Goal: Task Accomplishment & Management: Manage account settings

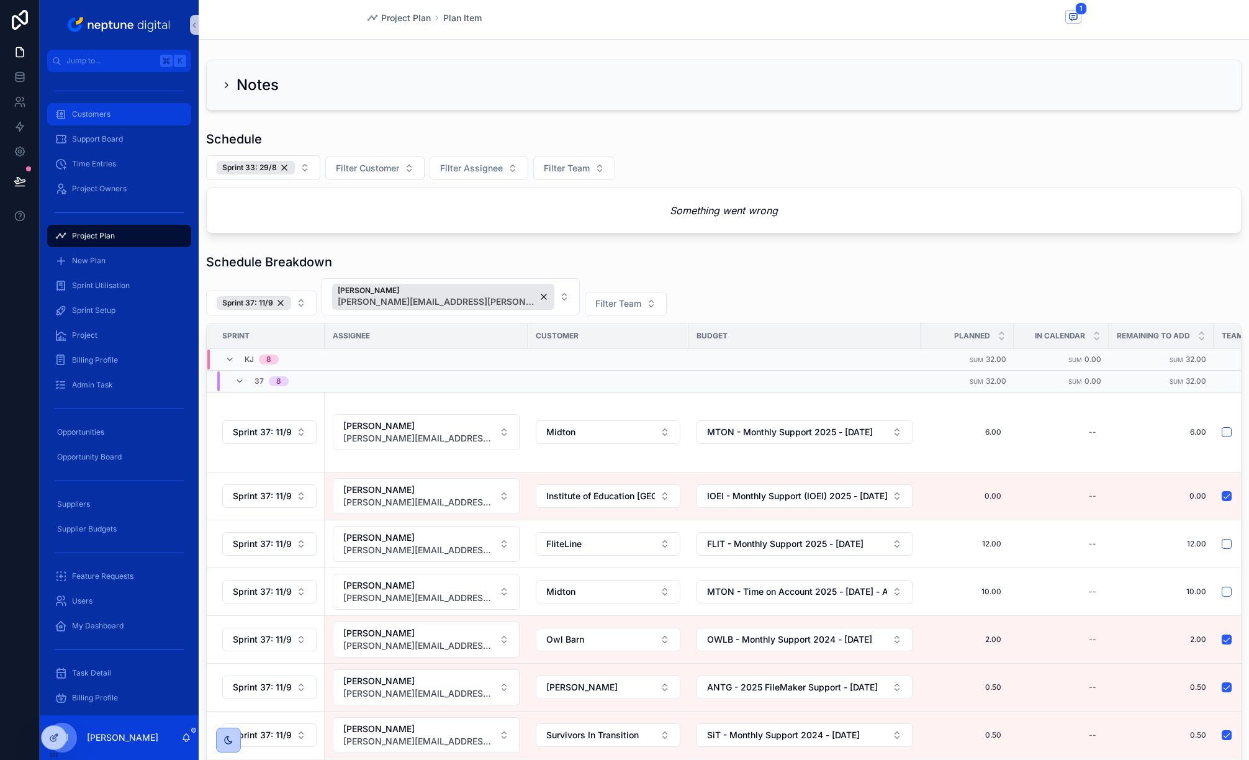
click at [89, 117] on span "Customers" at bounding box center [91, 114] width 38 height 10
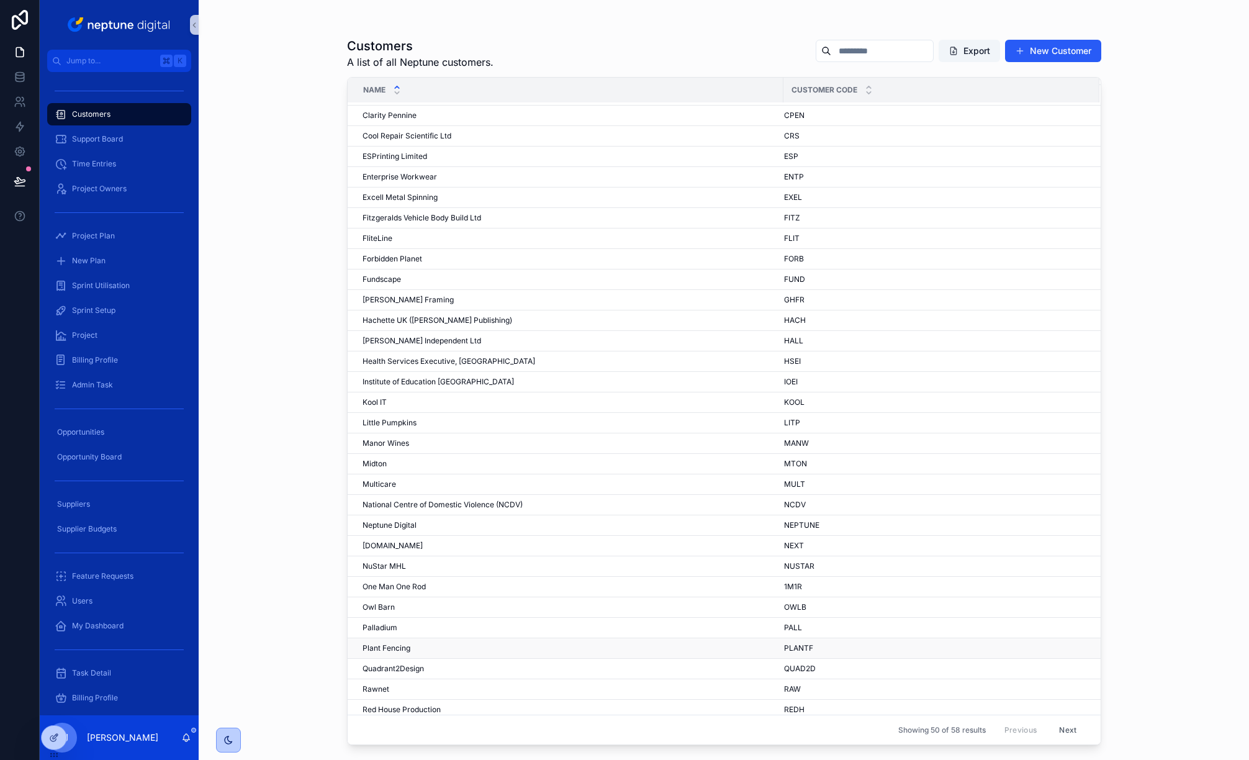
scroll to position [412, 0]
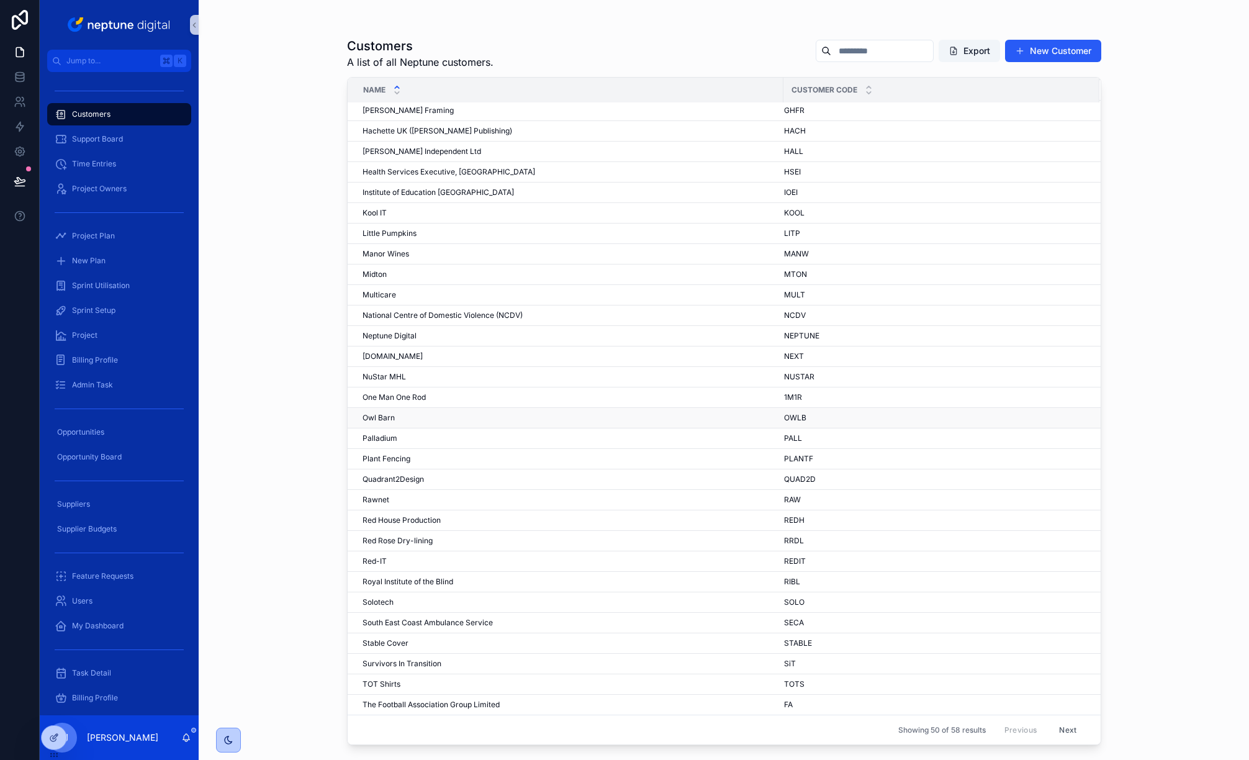
click at [413, 418] on div "Owl Barn Owl Barn" at bounding box center [568, 418] width 413 height 10
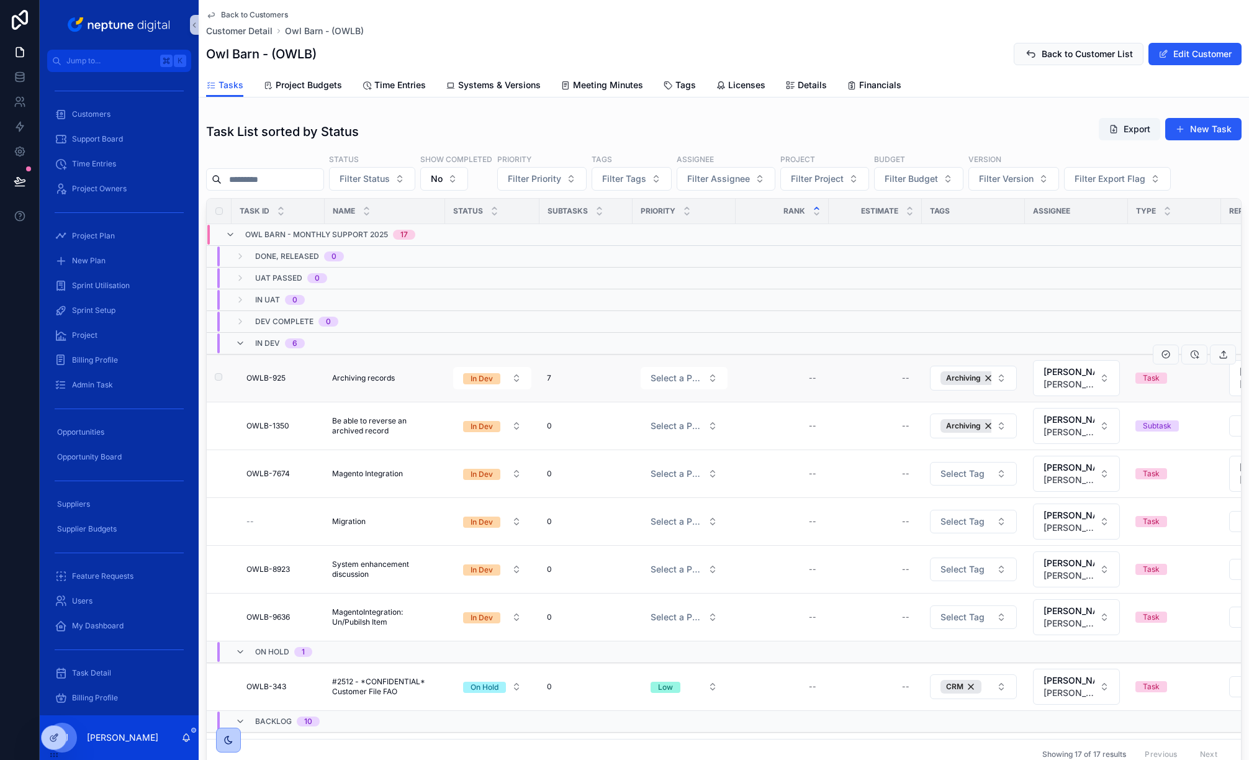
click at [366, 379] on span "Archiving records" at bounding box center [363, 378] width 63 height 10
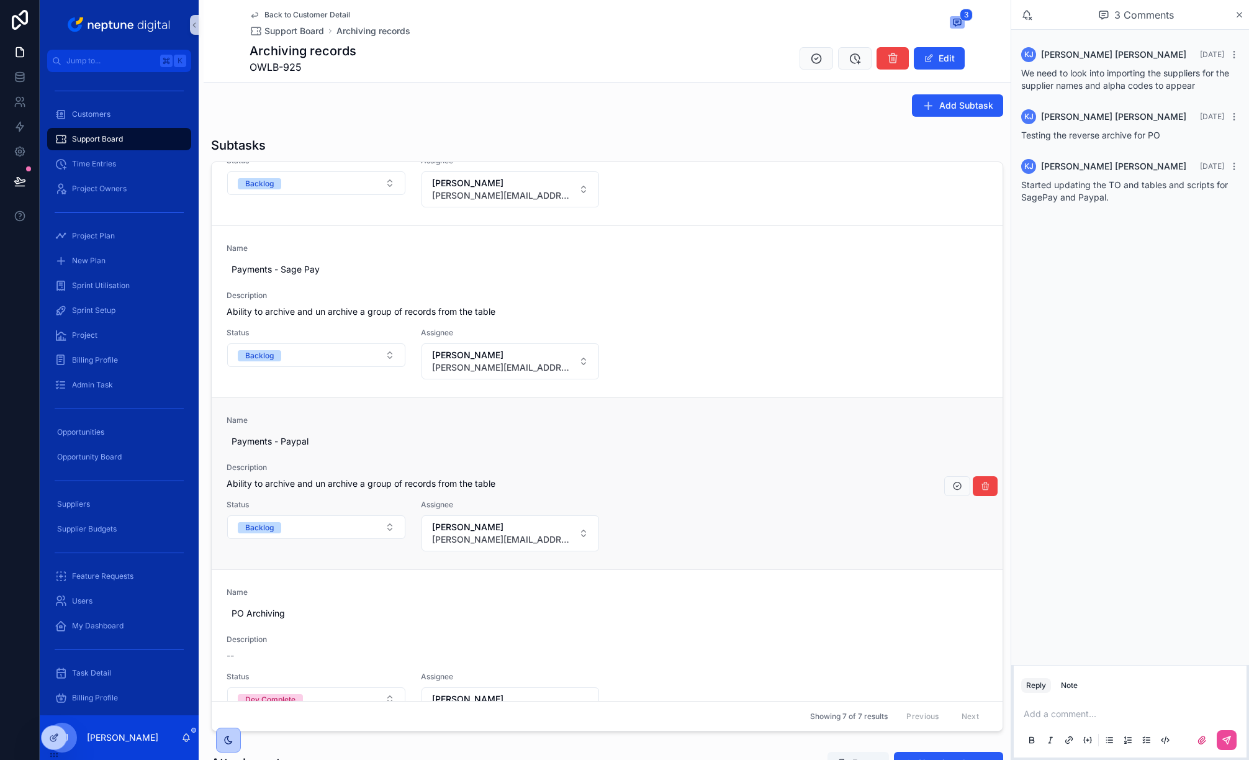
scroll to position [409, 0]
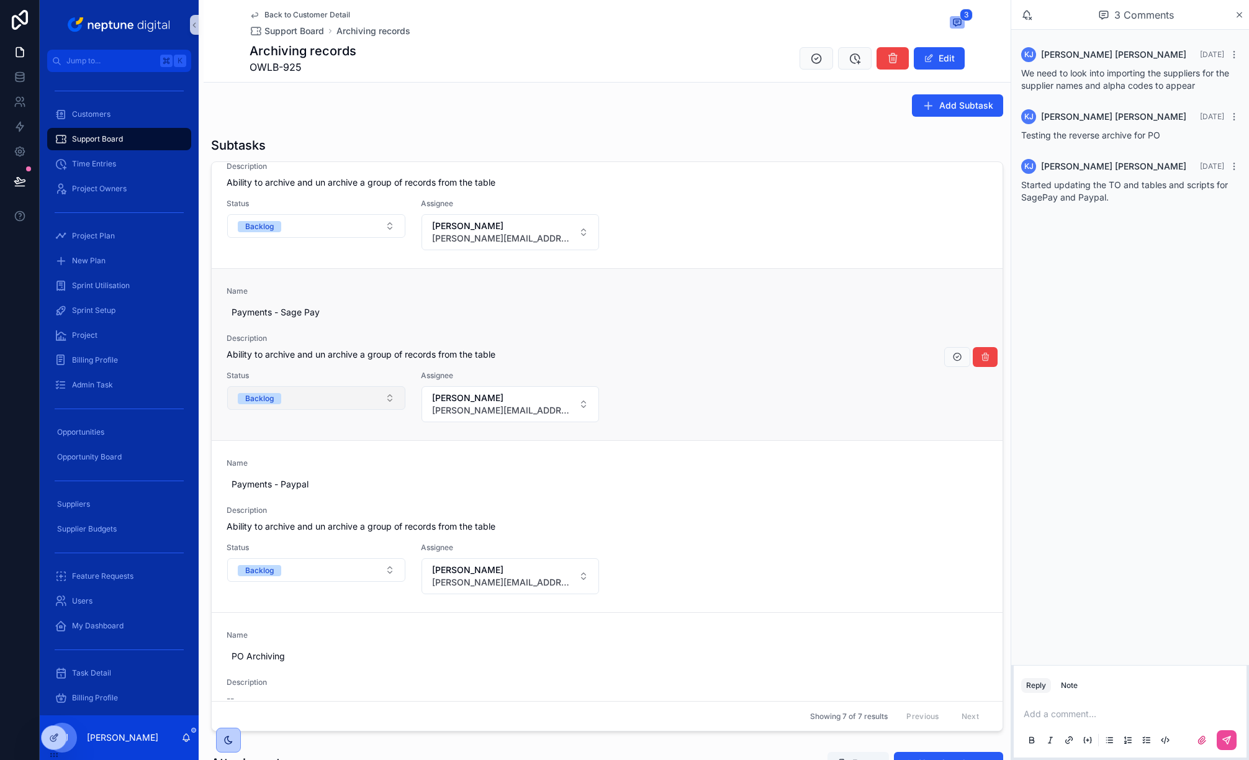
click at [389, 397] on button "Backlog" at bounding box center [316, 398] width 178 height 24
click at [319, 522] on div "Dev Complete" at bounding box center [313, 522] width 167 height 19
click at [1076, 714] on p "scrollable content" at bounding box center [1132, 713] width 218 height 12
click at [1228, 739] on icon "scrollable content" at bounding box center [1226, 739] width 7 height 7
